Goal: Understand process/instructions

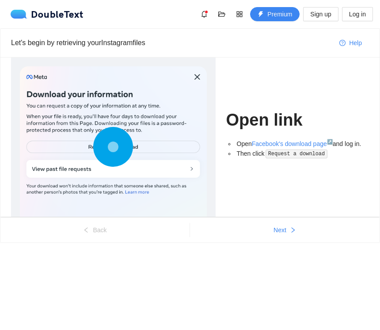
click at [165, 146] on div at bounding box center [113, 147] width 187 height 163
click at [119, 146] on circle at bounding box center [112, 146] width 11 height 11
click at [112, 143] on circle at bounding box center [113, 146] width 13 height 13
click at [112, 149] on circle at bounding box center [113, 146] width 13 height 13
click at [111, 148] on circle at bounding box center [113, 146] width 12 height 12
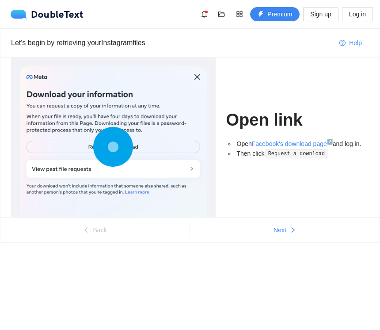
click at [104, 148] on icon at bounding box center [113, 147] width 40 height 40
click at [320, 137] on div "Open link Open Facebook's download page ↗ and log in. Then click Request a down…" at bounding box center [297, 136] width 143 height 159
click at [319, 143] on link "Facebook's download page ↗" at bounding box center [292, 143] width 81 height 7
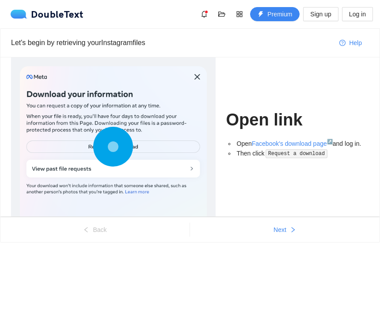
click at [158, 168] on div at bounding box center [113, 147] width 187 height 163
click at [102, 141] on circle at bounding box center [113, 147] width 38 height 38
click at [102, 141] on circle at bounding box center [113, 147] width 40 height 40
click at [113, 147] on circle at bounding box center [113, 147] width 0 height 0
click at [165, 152] on div at bounding box center [113, 147] width 187 height 163
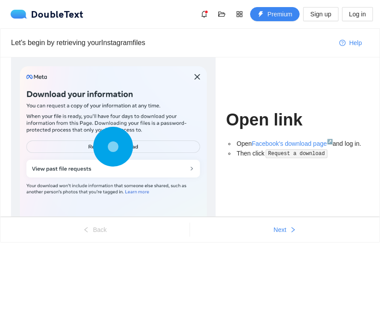
click at [298, 154] on code "Request a download" at bounding box center [297, 153] width 62 height 9
click at [302, 143] on link "Facebook's download page ↗" at bounding box center [292, 143] width 81 height 7
click at [295, 236] on button "Next" at bounding box center [285, 230] width 190 height 14
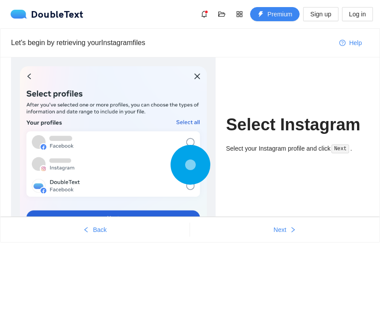
click at [292, 233] on span "right" at bounding box center [293, 230] width 6 height 7
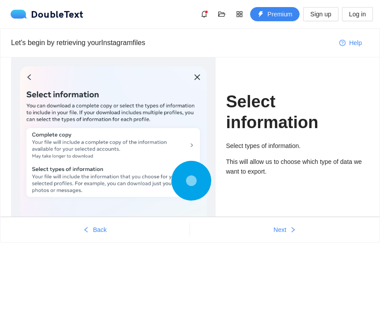
click at [272, 228] on button "Next" at bounding box center [285, 230] width 190 height 14
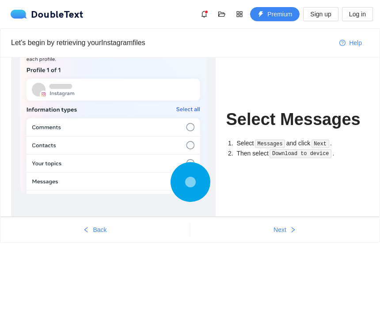
click at [92, 235] on button "Back" at bounding box center [94, 230] width 189 height 14
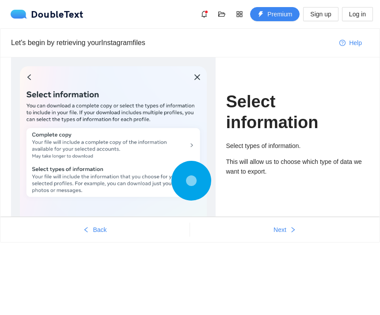
click at [95, 238] on ul "Back Next" at bounding box center [189, 229] width 379 height 25
click at [113, 234] on button "Back" at bounding box center [94, 230] width 189 height 14
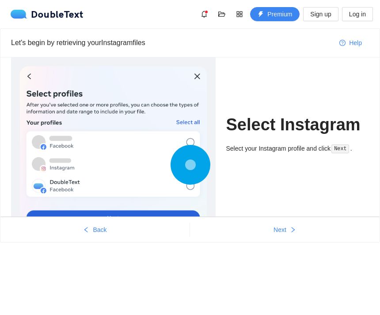
click at [96, 234] on span "Back" at bounding box center [100, 230] width 14 height 10
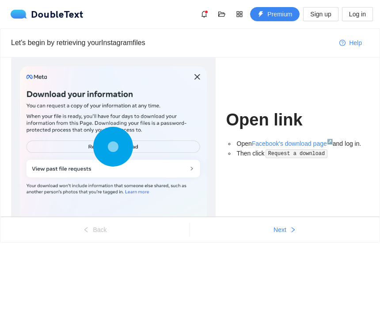
click at [292, 137] on div "Open link Open Facebook's download page ↗ and log in. Then click Request a down…" at bounding box center [297, 136] width 143 height 159
click at [305, 142] on link "Facebook's download page ↗" at bounding box center [292, 143] width 81 height 7
click at [285, 228] on span "Next" at bounding box center [279, 230] width 13 height 10
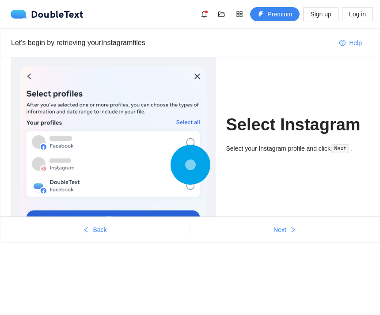
click at [271, 226] on button "Next" at bounding box center [285, 230] width 190 height 14
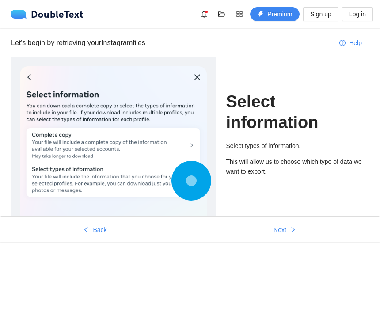
click at [273, 229] on span "Next" at bounding box center [279, 230] width 13 height 10
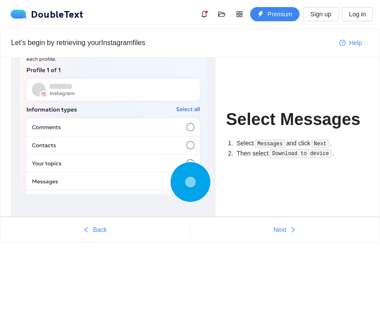
click at [273, 225] on button "Next" at bounding box center [285, 230] width 190 height 14
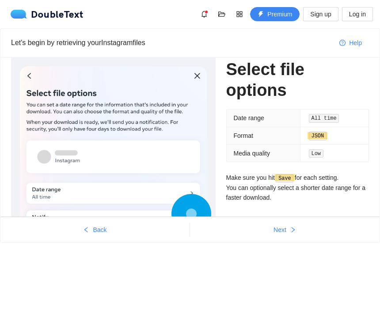
click at [137, 226] on button "Back" at bounding box center [94, 230] width 189 height 14
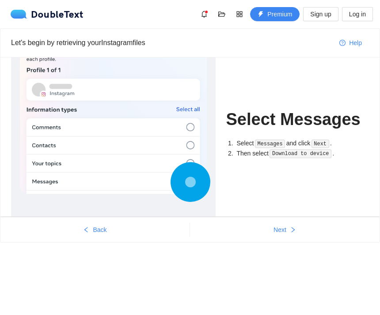
click at [285, 219] on ul "Back Next" at bounding box center [189, 229] width 379 height 25
click at [275, 228] on span "Next" at bounding box center [279, 230] width 13 height 10
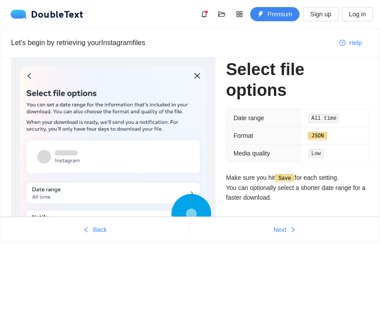
click at [292, 235] on button "Next" at bounding box center [285, 230] width 190 height 14
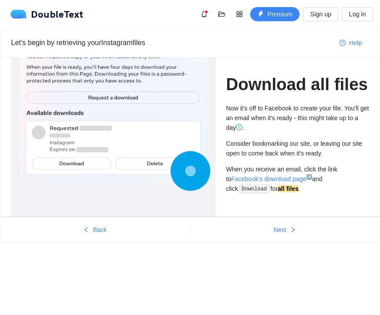
click at [147, 236] on button "Back" at bounding box center [94, 230] width 189 height 14
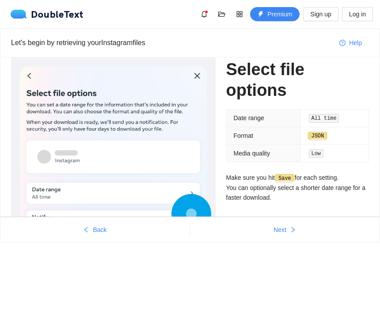
click at [285, 234] on span "Next" at bounding box center [279, 230] width 13 height 10
